Goal: Navigation & Orientation: Go to known website

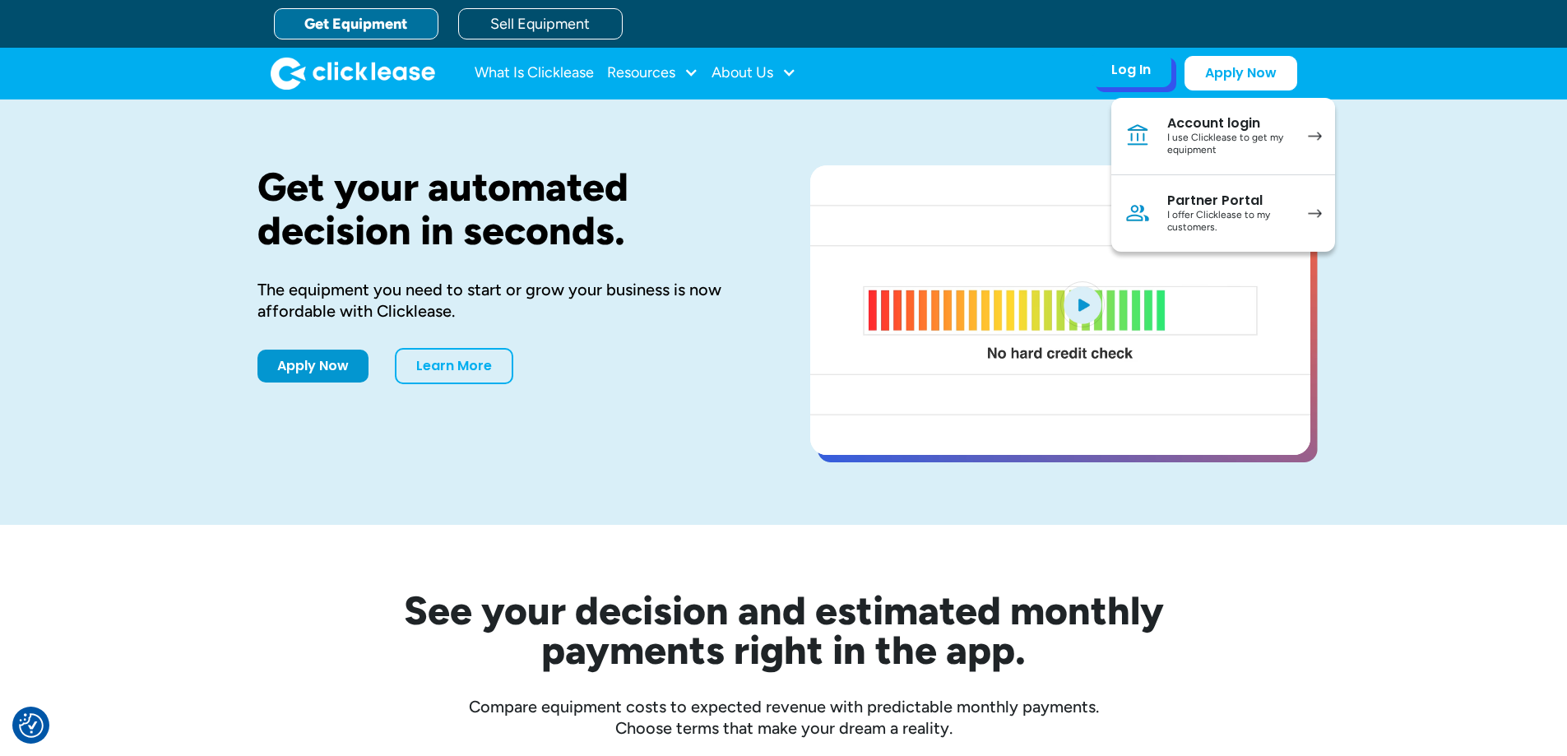
click at [1245, 130] on div "Account login" at bounding box center [1230, 123] width 124 height 16
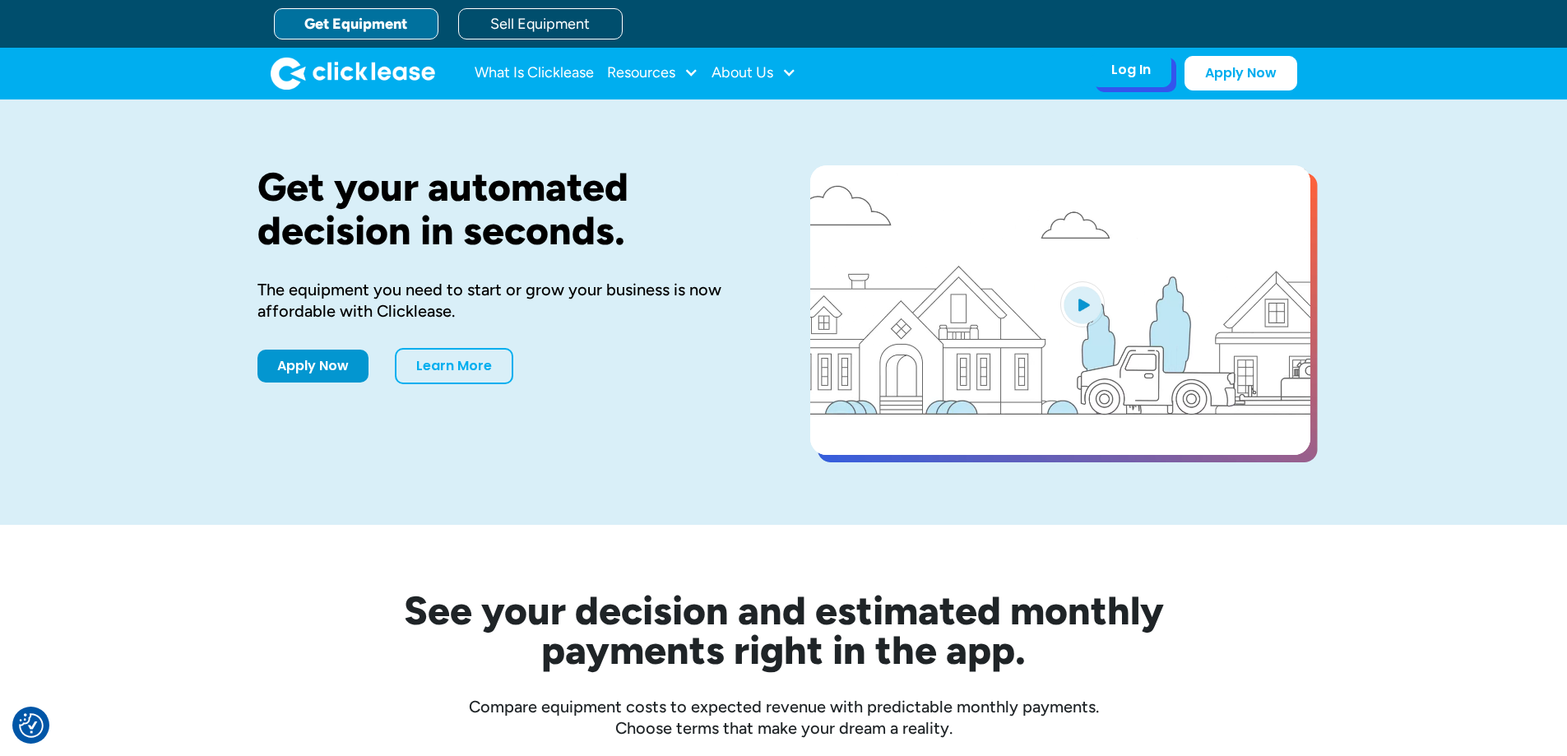
click at [1133, 77] on div "Log In" at bounding box center [1131, 70] width 39 height 16
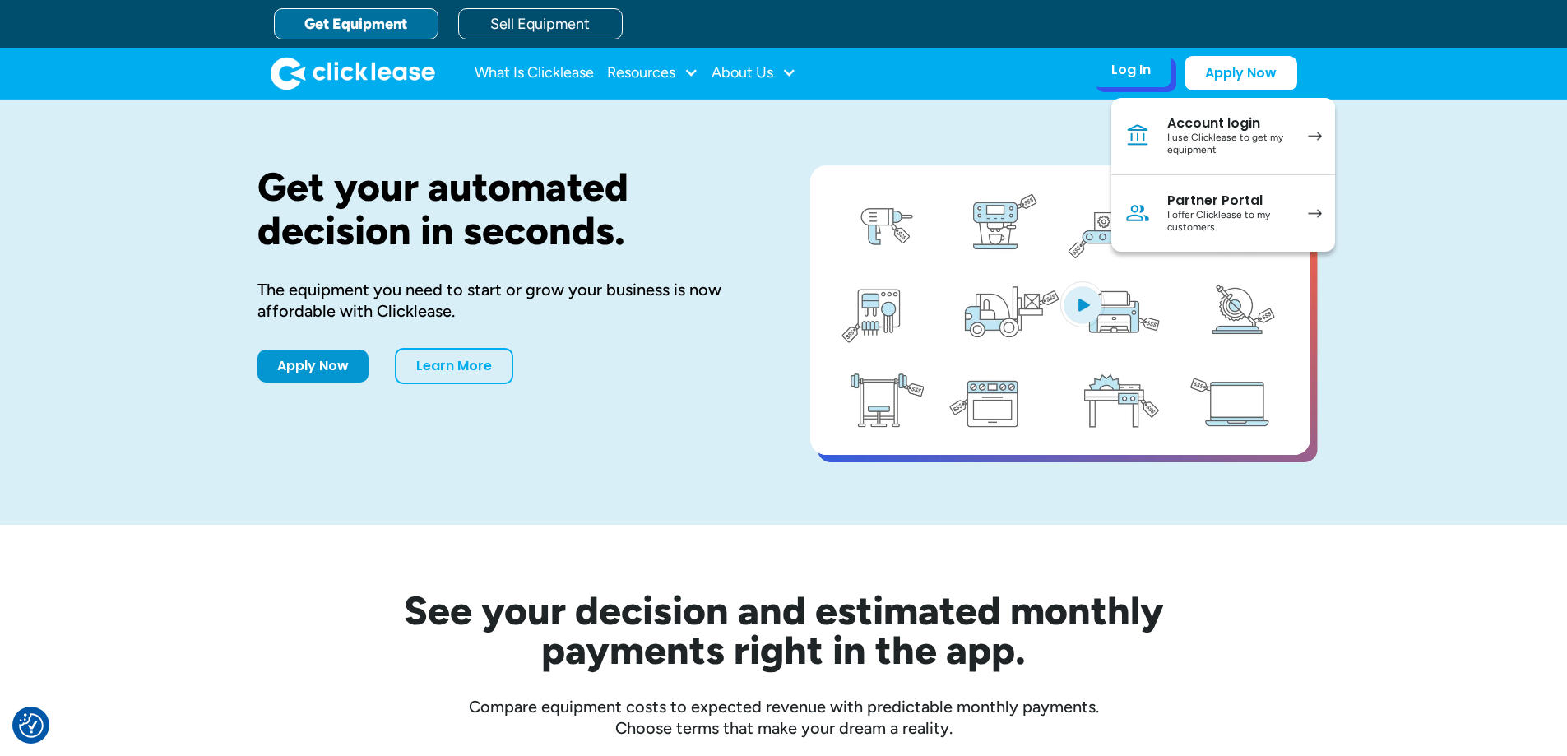
click at [1269, 221] on div "I offer Clicklease to my customers." at bounding box center [1230, 222] width 124 height 26
